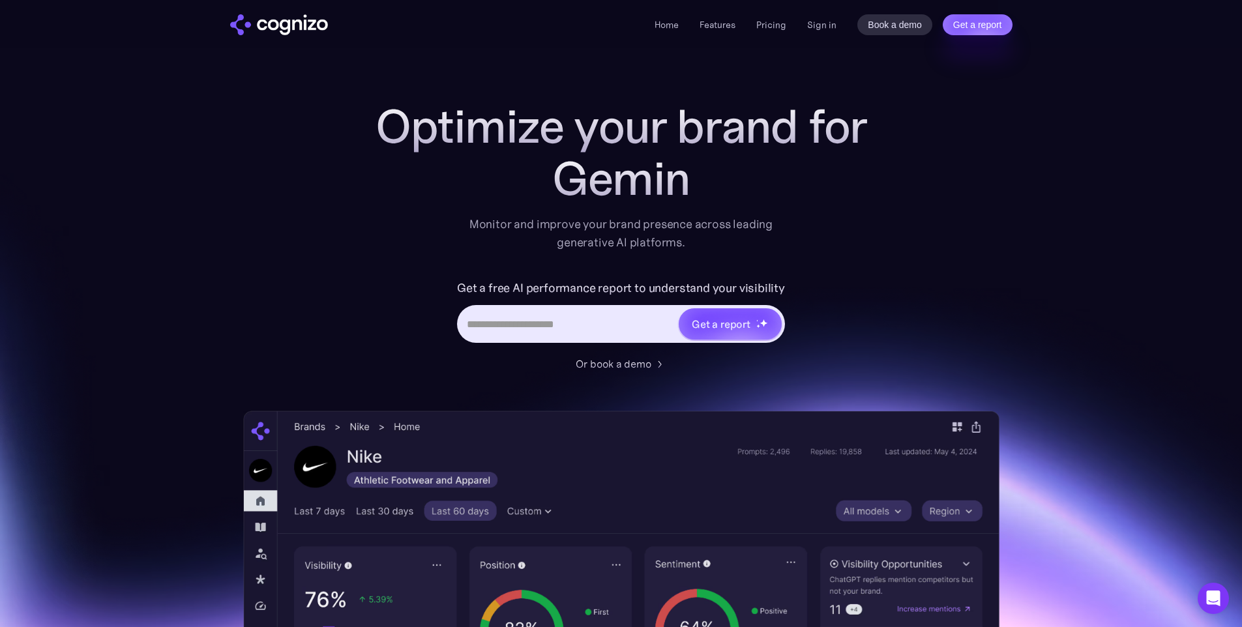
scroll to position [5117, 0]
click at [819, 31] on link "Sign in" at bounding box center [821, 25] width 29 height 16
